Goal: Check status: Check status

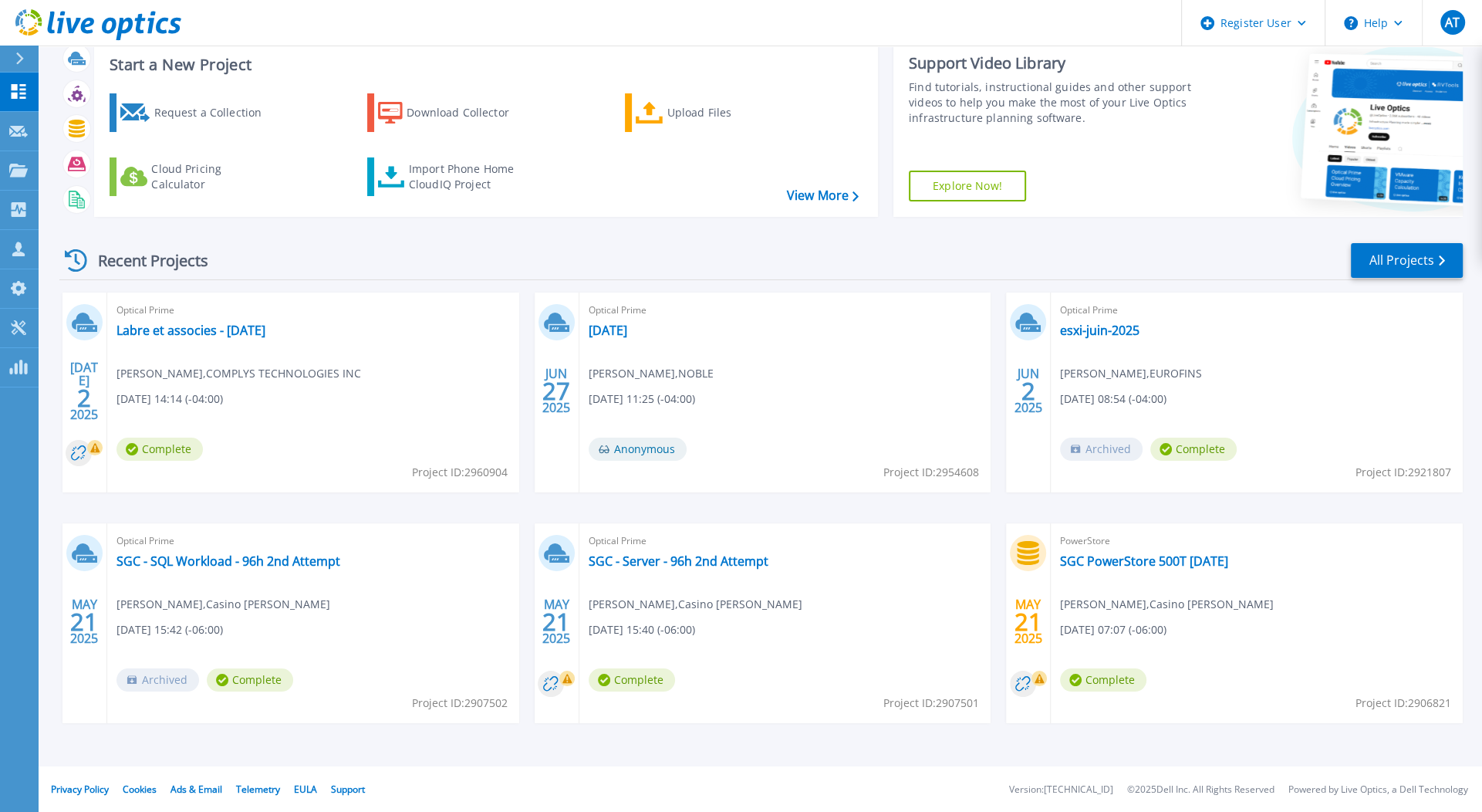
scroll to position [42, 0]
click at [627, 557] on link "SGC - Server - 96h 2nd Attempt" at bounding box center [678, 561] width 180 height 16
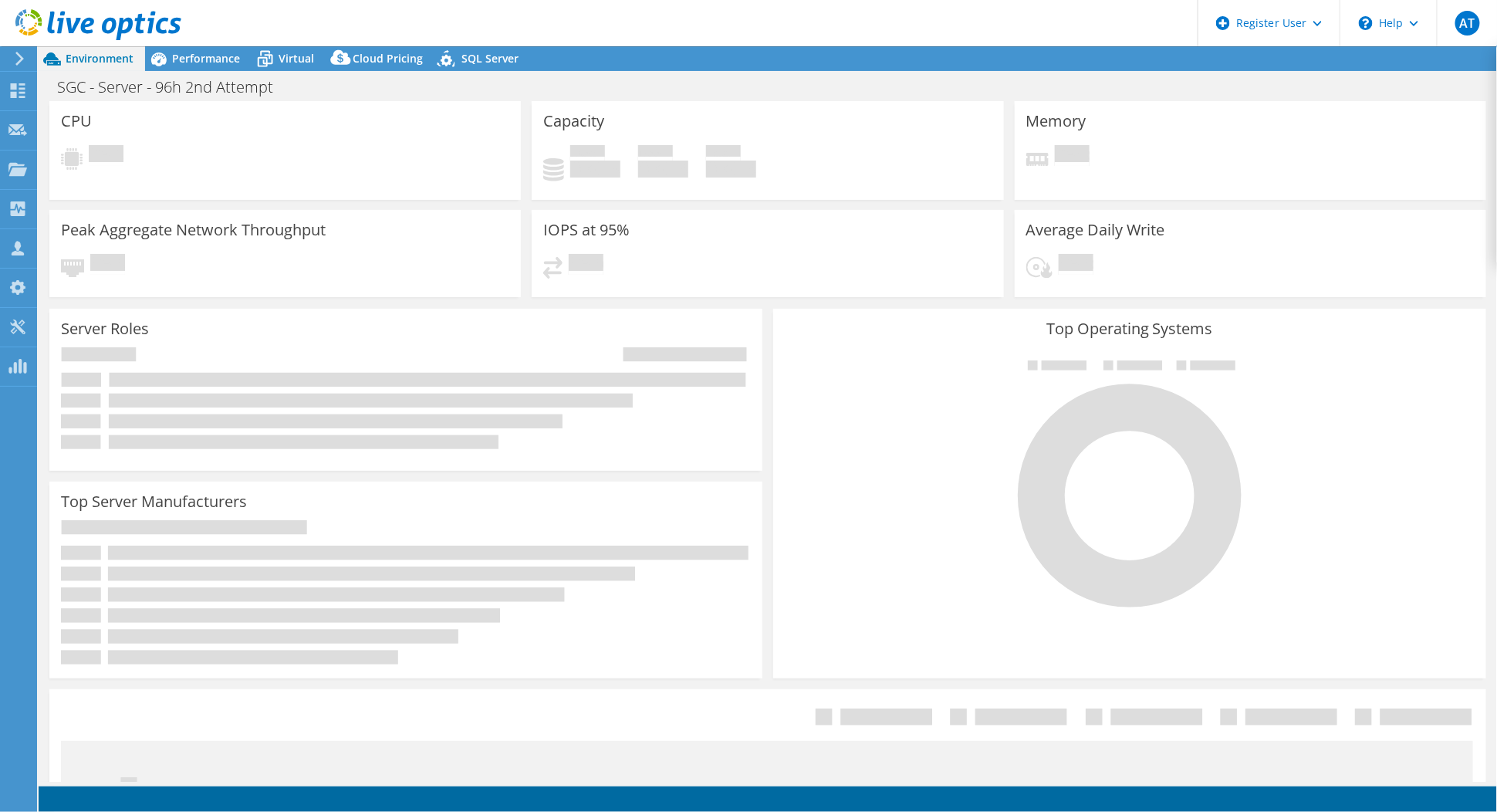
select select "USD"
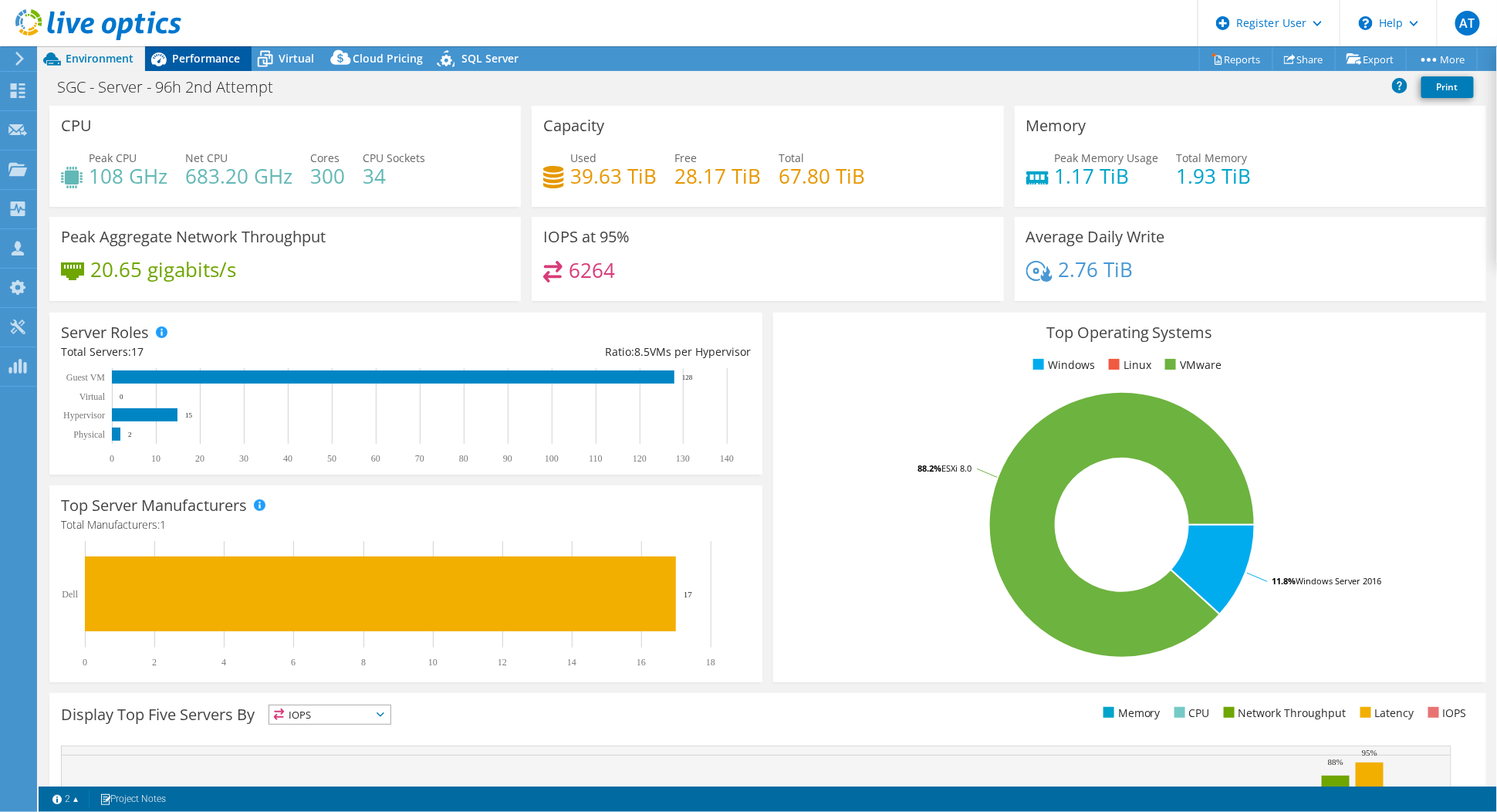
click at [204, 64] on span "Performance" at bounding box center [206, 58] width 68 height 15
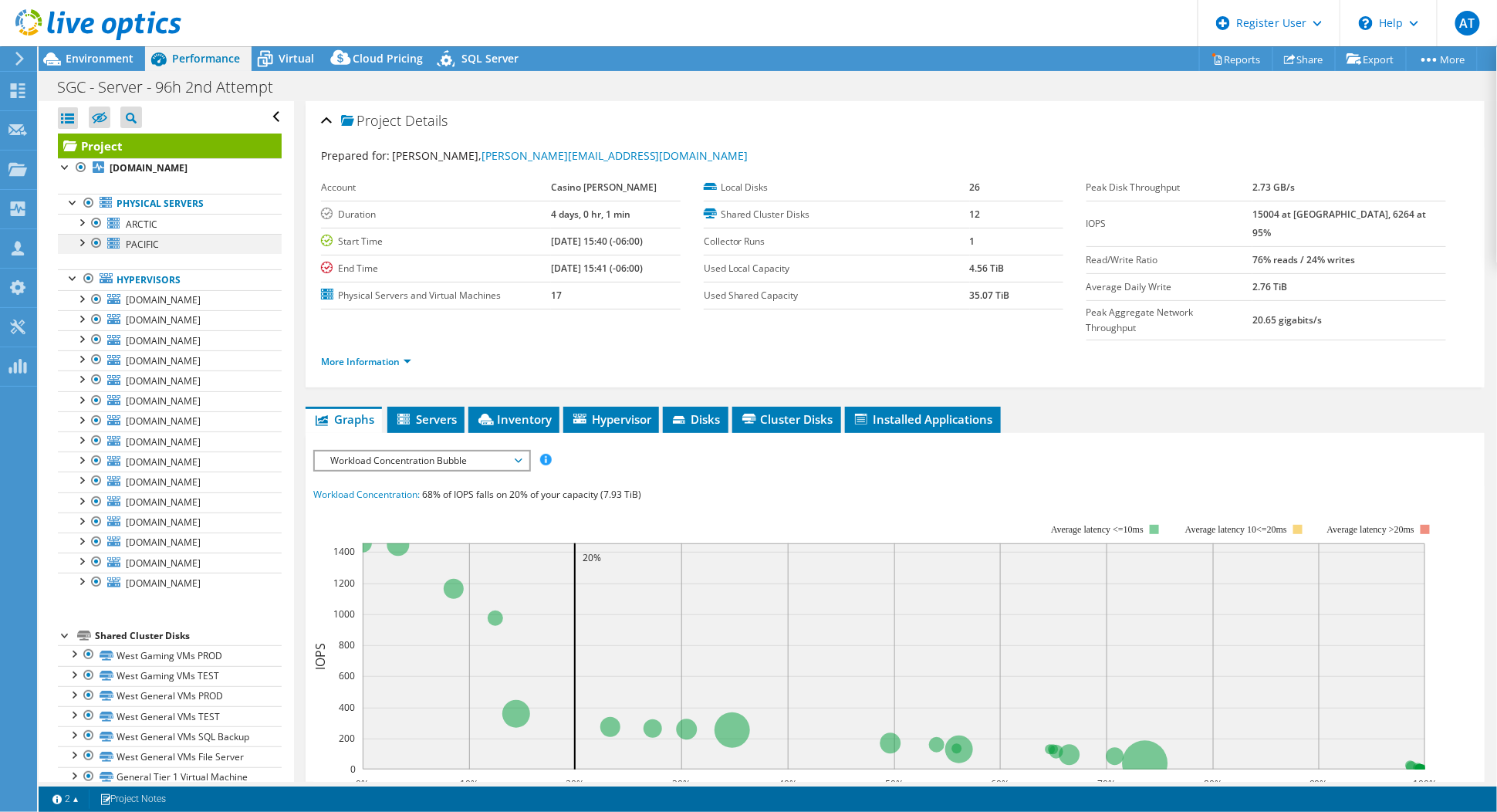
click at [83, 242] on div at bounding box center [81, 241] width 16 height 16
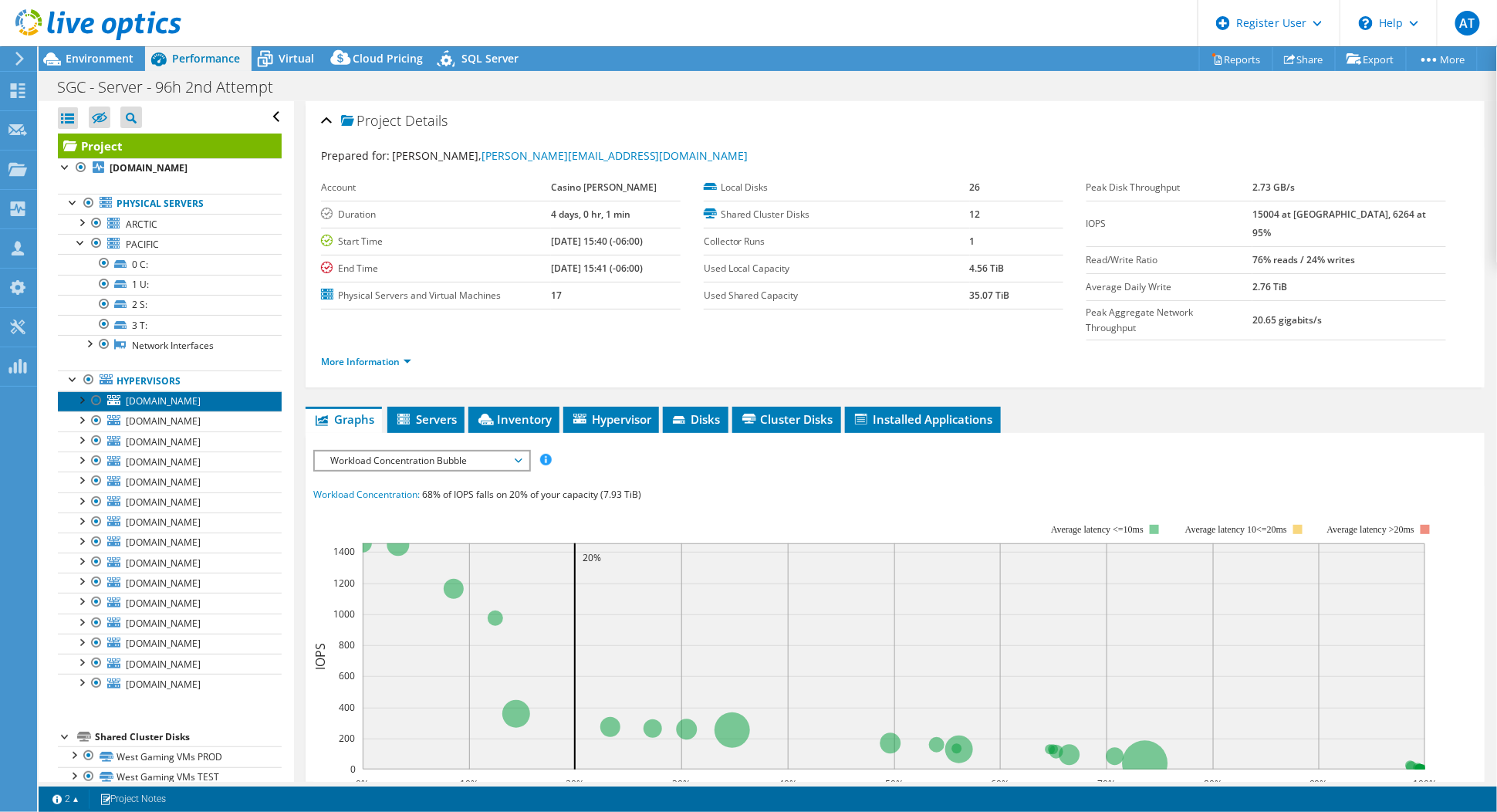
click at [131, 403] on span "[DOMAIN_NAME]" at bounding box center [163, 401] width 75 height 13
